Goal: Information Seeking & Learning: Learn about a topic

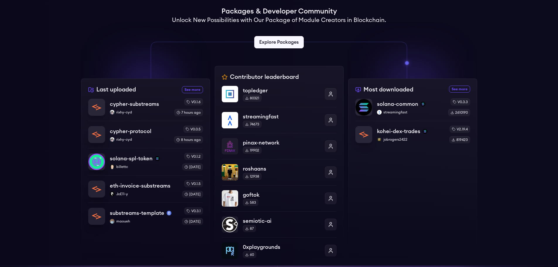
scroll to position [147, 0]
click at [415, 109] on div "solana-common streamingfast" at bounding box center [410, 107] width 67 height 15
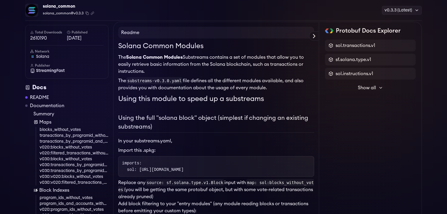
scroll to position [27, 0]
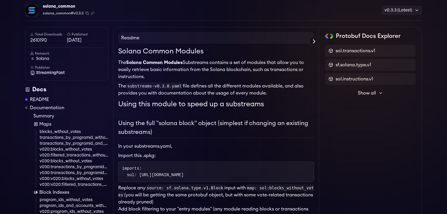
click at [378, 92] on icon at bounding box center [380, 93] width 5 height 5
